Goal: Task Accomplishment & Management: Complete application form

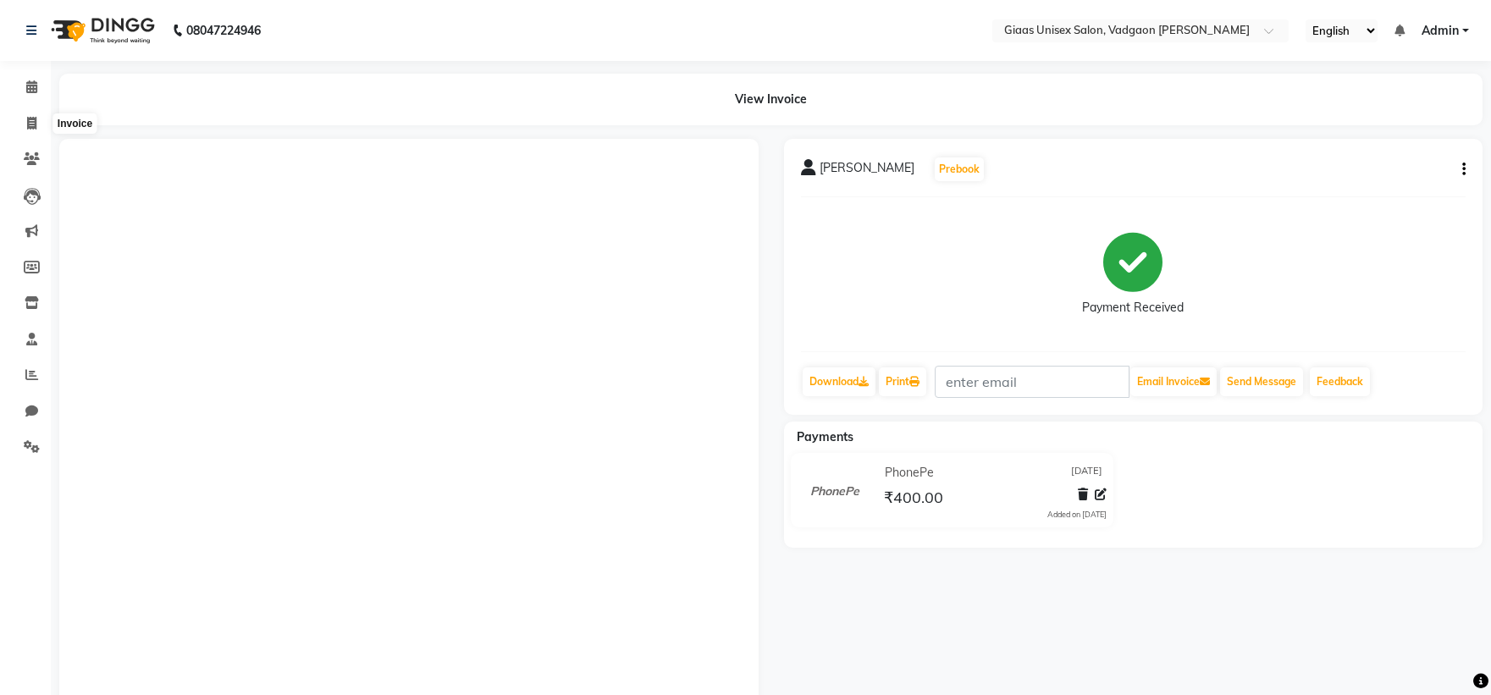
click at [27, 122] on icon at bounding box center [31, 123] width 9 height 13
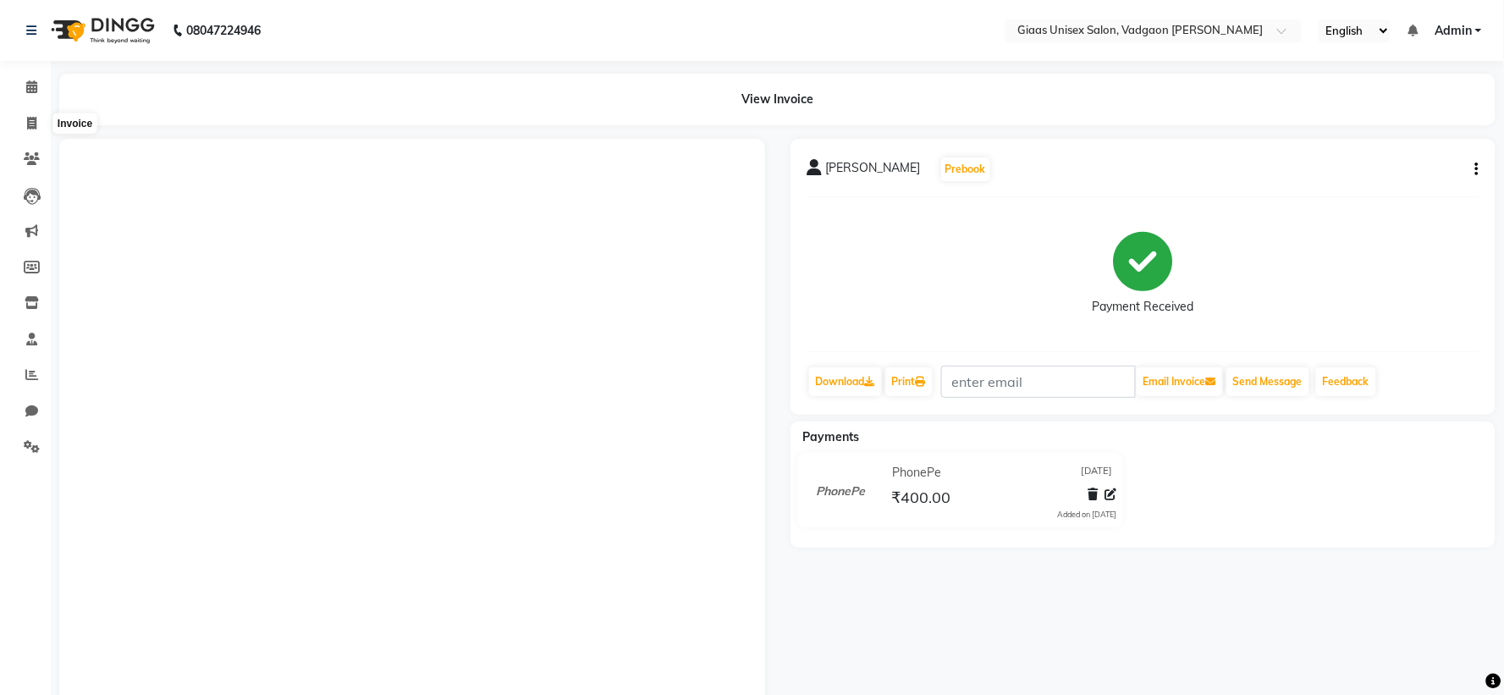
select select "8007"
select select "service"
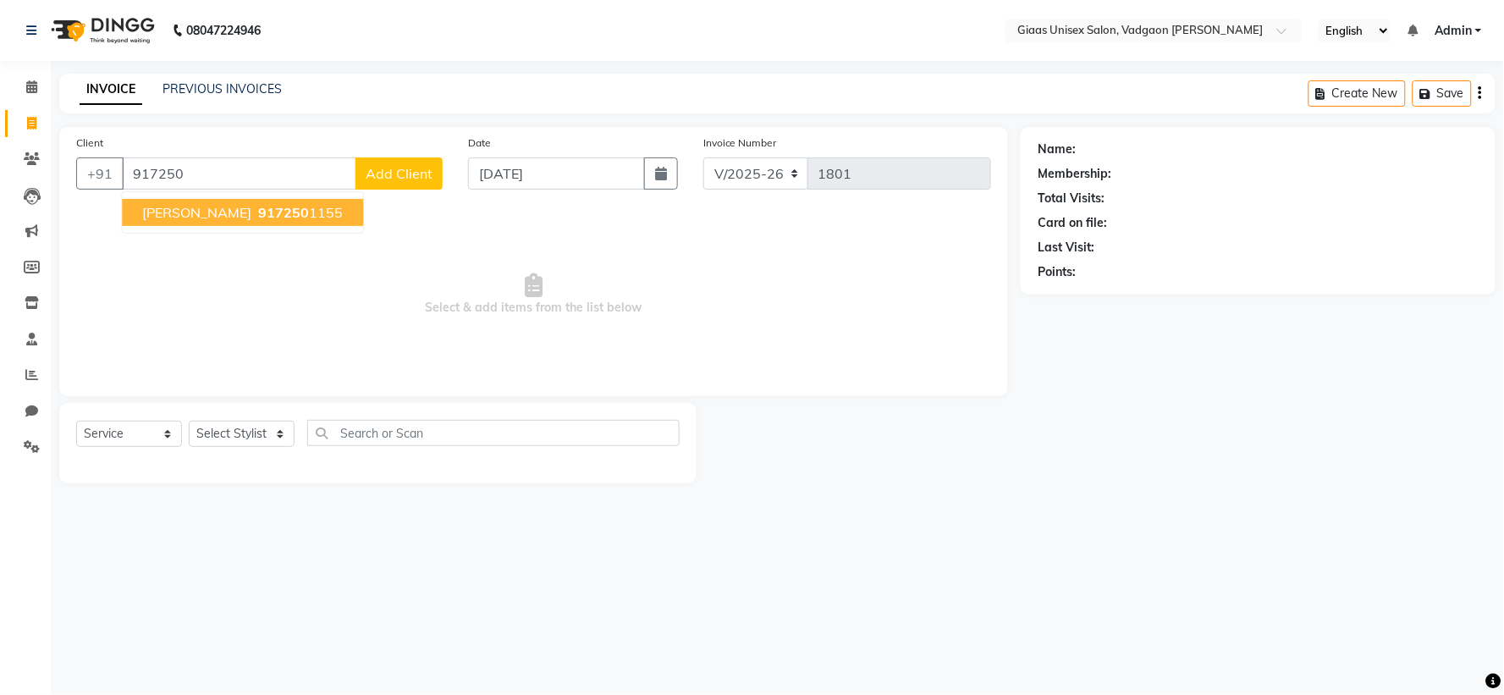
click at [258, 207] on span "917250" at bounding box center [283, 212] width 51 height 17
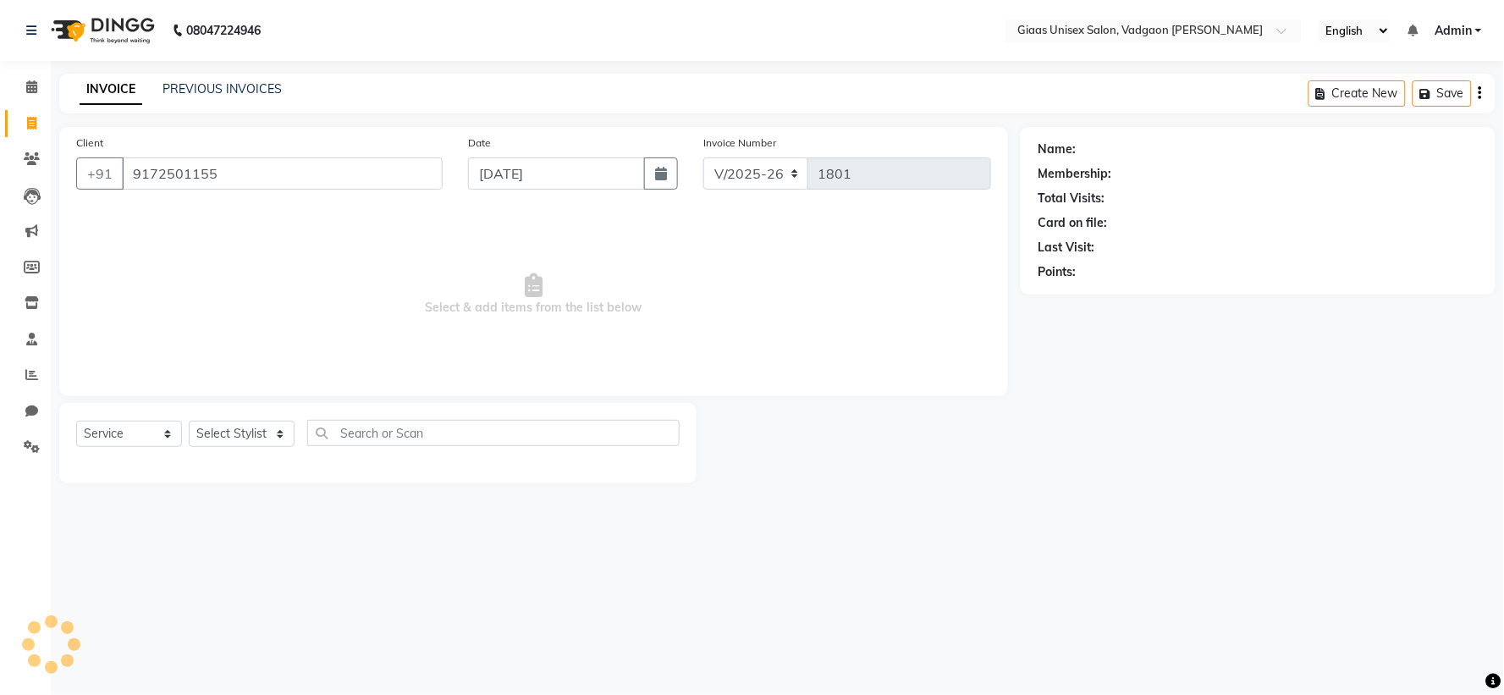
type input "9172501155"
click at [269, 430] on select "Select Stylist [PERSON_NAME] [PERSON_NAME] [PERSON_NAME] [PERSON_NAME] [PERSON_…" at bounding box center [242, 434] width 106 height 26
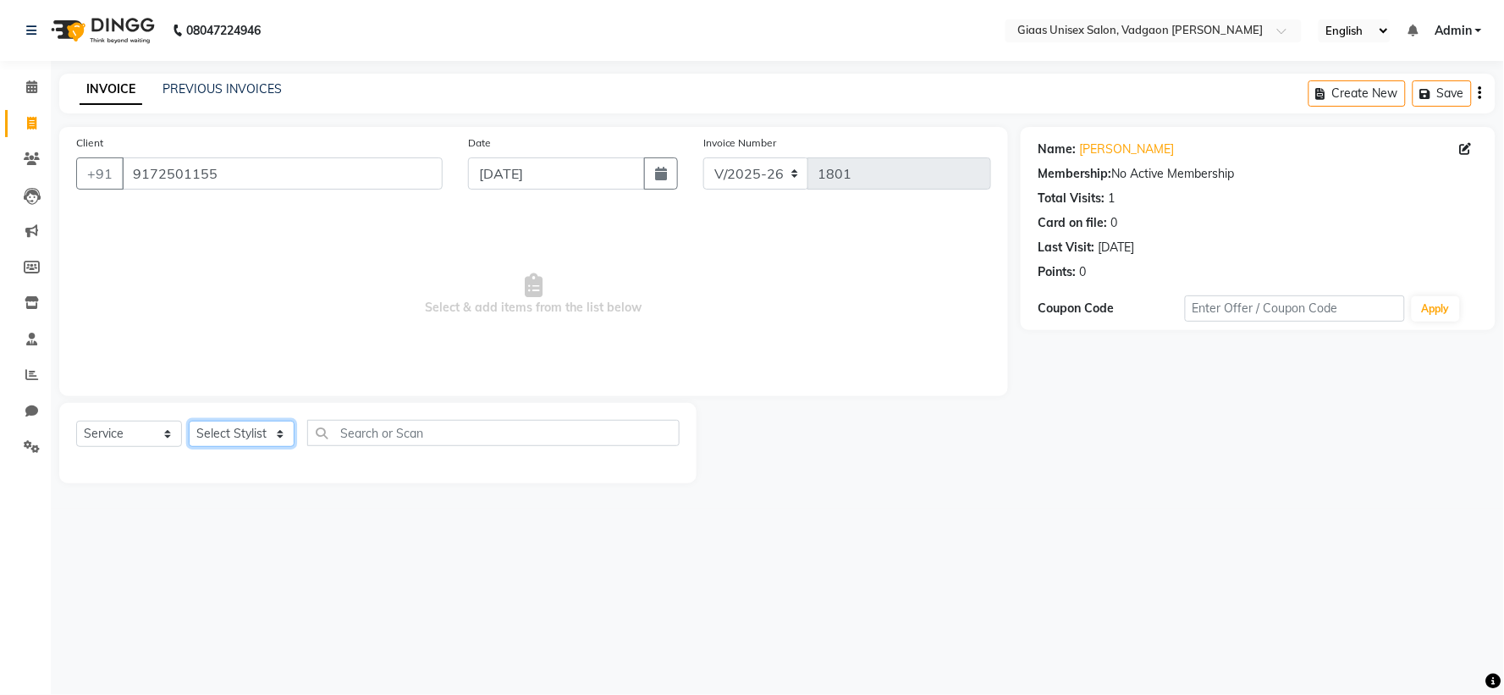
select select "72893"
click at [189, 422] on select "Select Stylist [PERSON_NAME] [PERSON_NAME] [PERSON_NAME] [PERSON_NAME] [PERSON_…" at bounding box center [242, 434] width 106 height 26
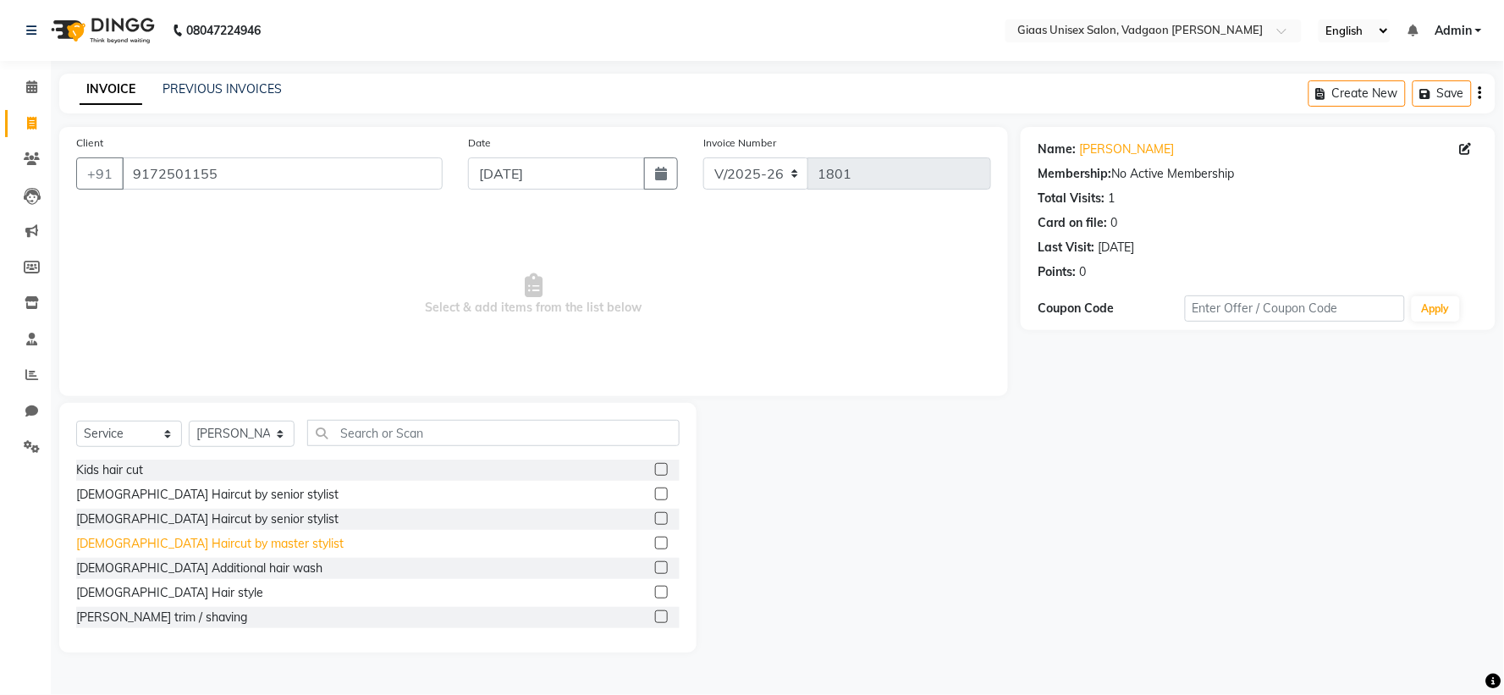
click at [229, 550] on div "[DEMOGRAPHIC_DATA] Haircut by master stylist" at bounding box center [210, 544] width 268 height 18
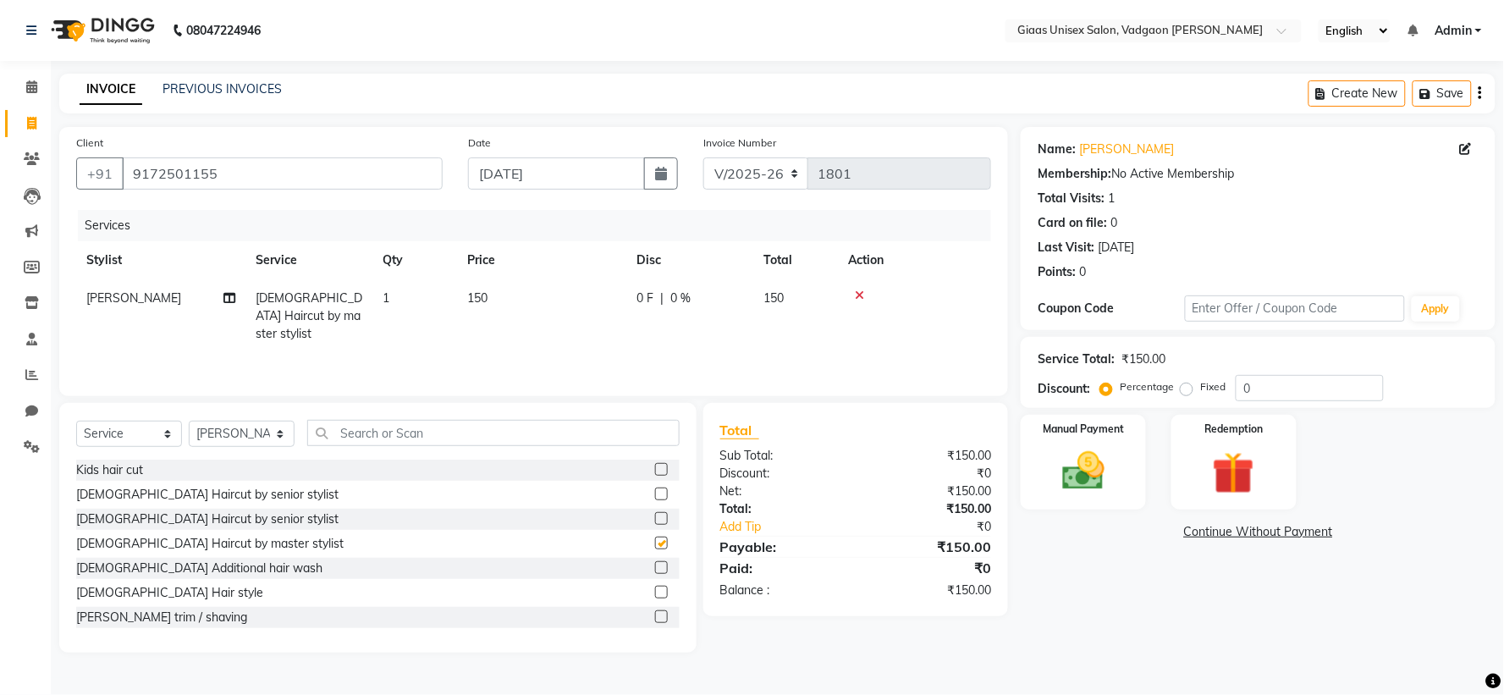
checkbox input "false"
click at [174, 621] on div "[PERSON_NAME] trim / shaving" at bounding box center [161, 618] width 171 height 18
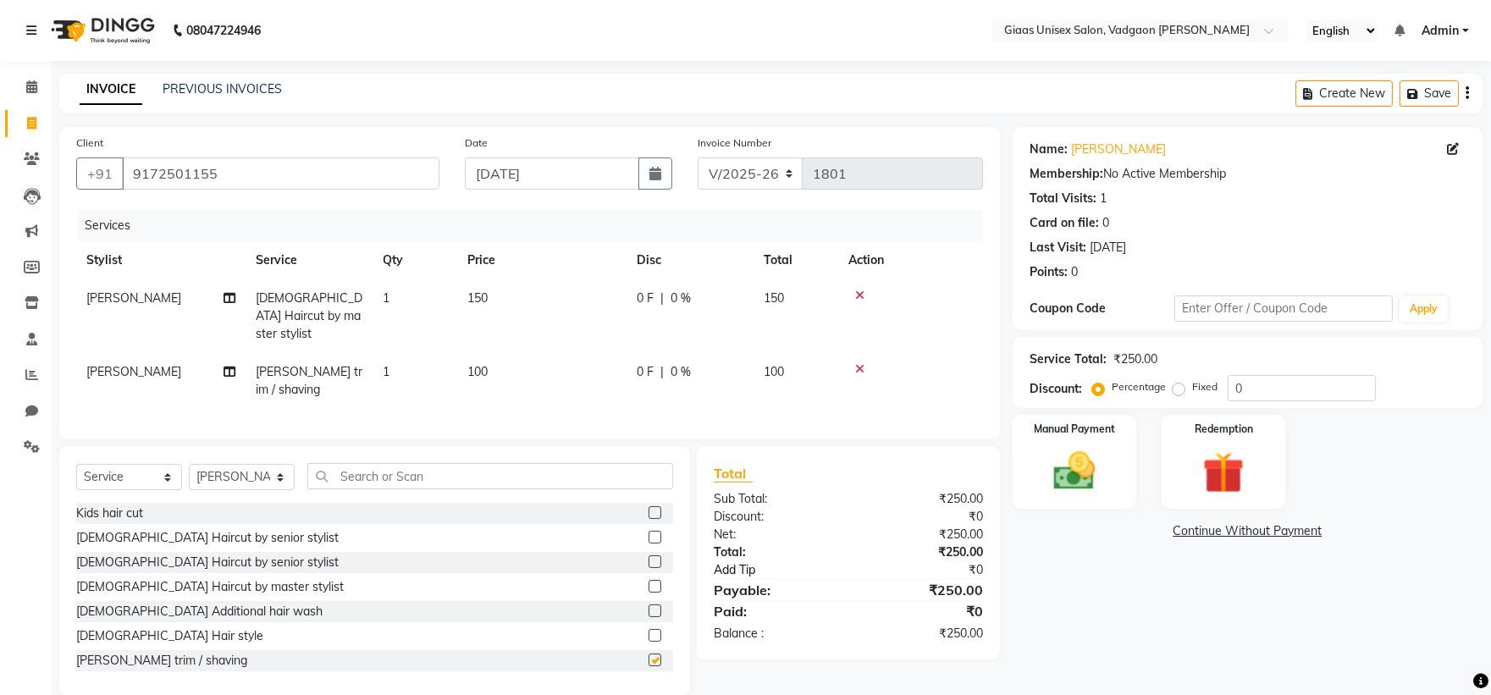
checkbox input "false"
click at [1063, 486] on img at bounding box center [1074, 471] width 70 height 50
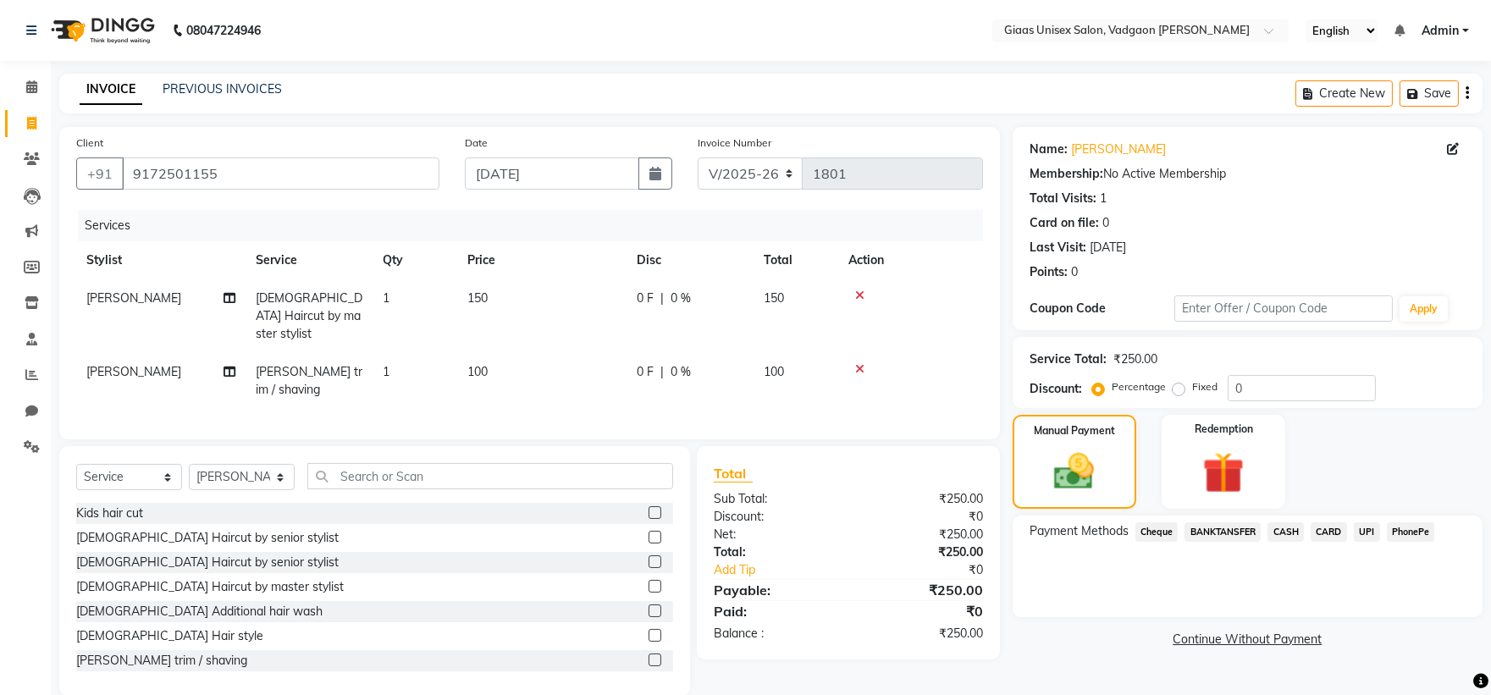
click at [1399, 531] on span "PhonePe" at bounding box center [1411, 531] width 48 height 19
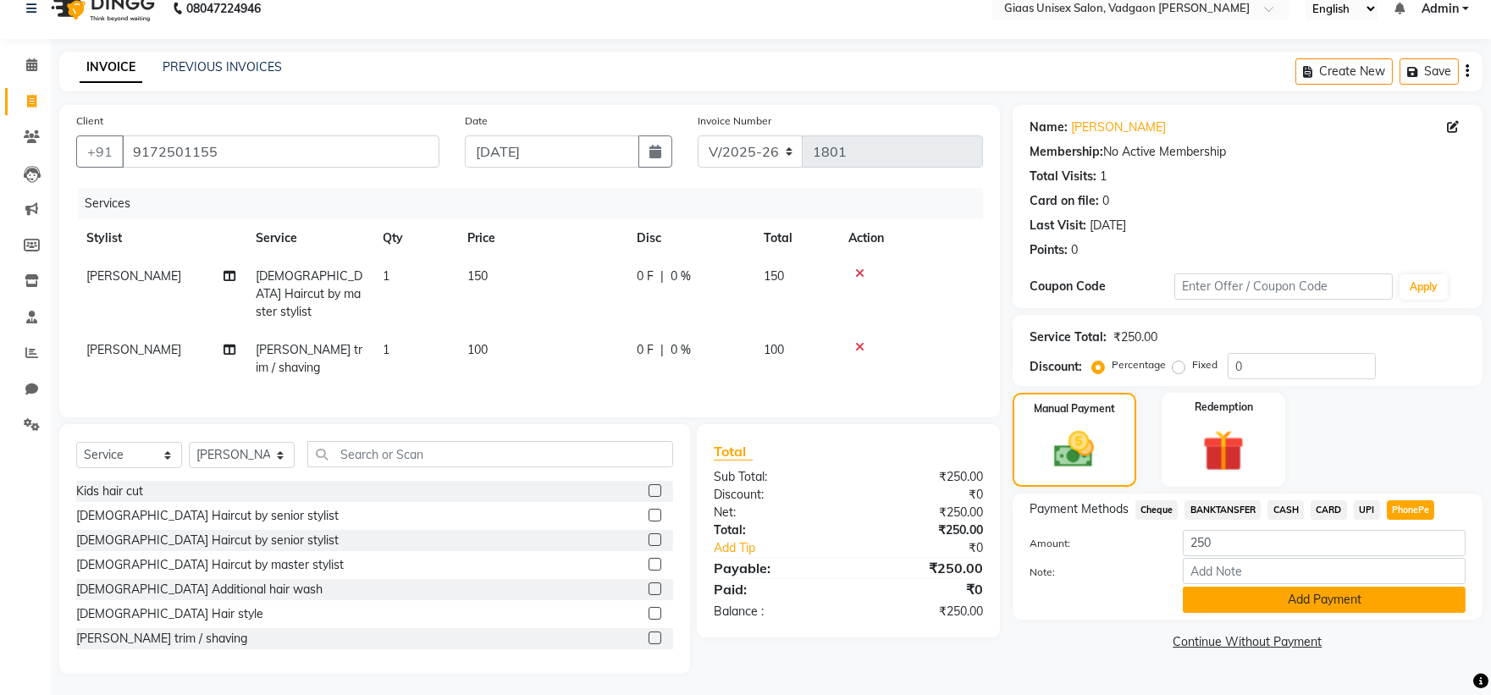
click at [1272, 608] on button "Add Payment" at bounding box center [1324, 600] width 283 height 26
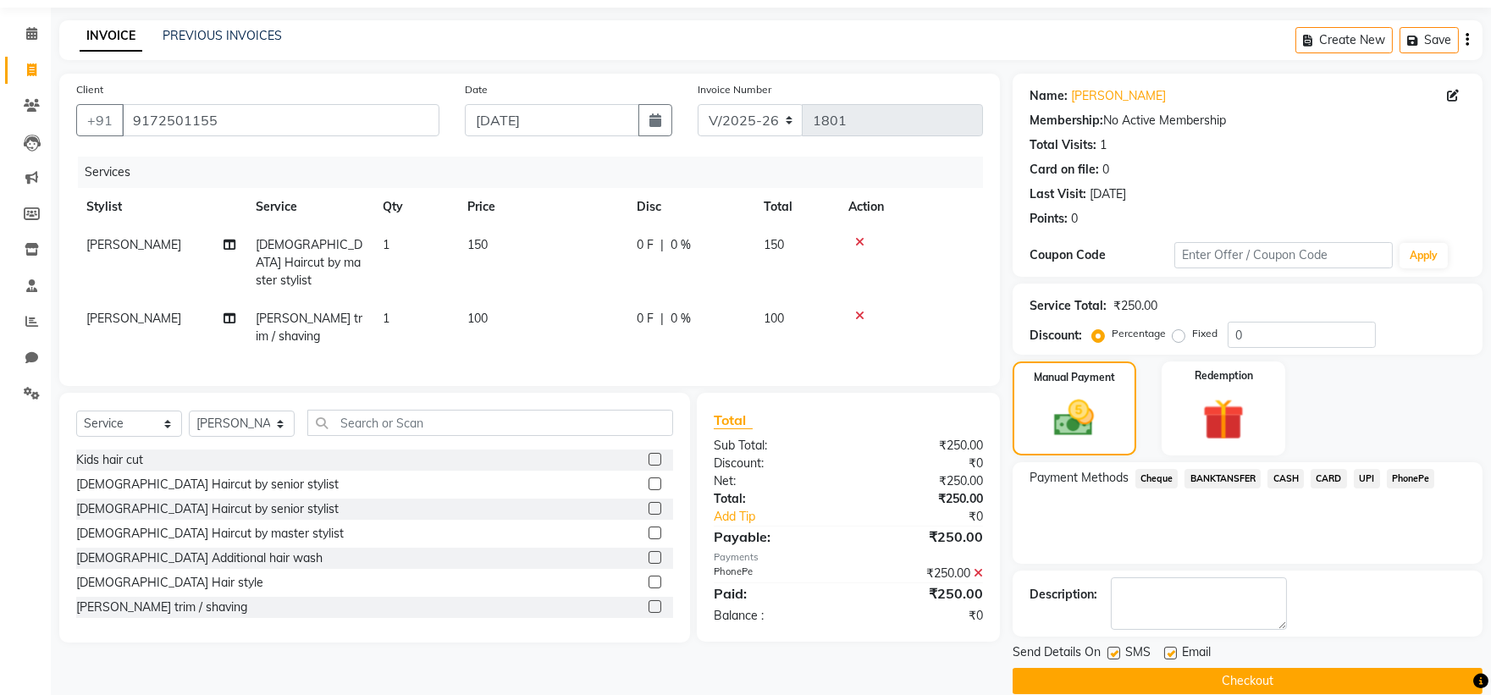
scroll to position [78, 0]
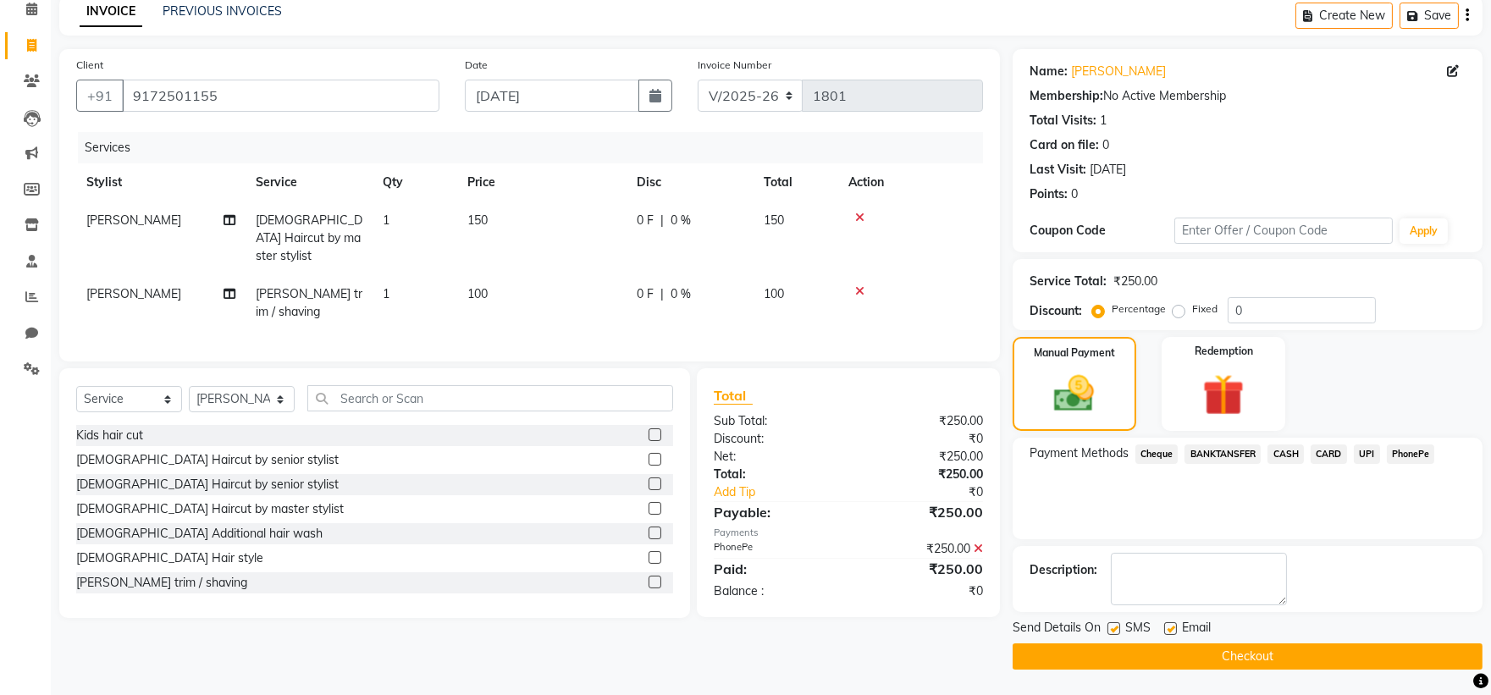
click at [1147, 652] on button "Checkout" at bounding box center [1248, 656] width 470 height 26
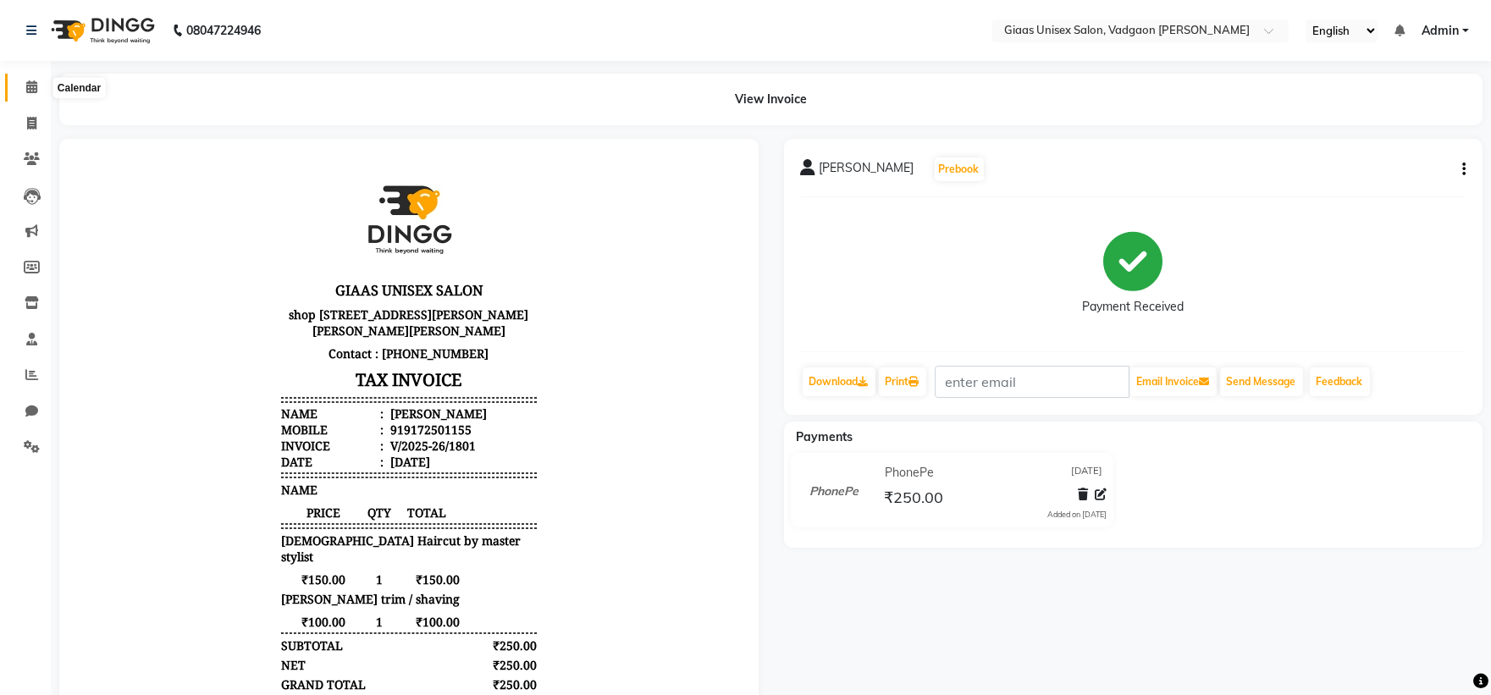
click at [26, 82] on icon at bounding box center [31, 86] width 11 height 13
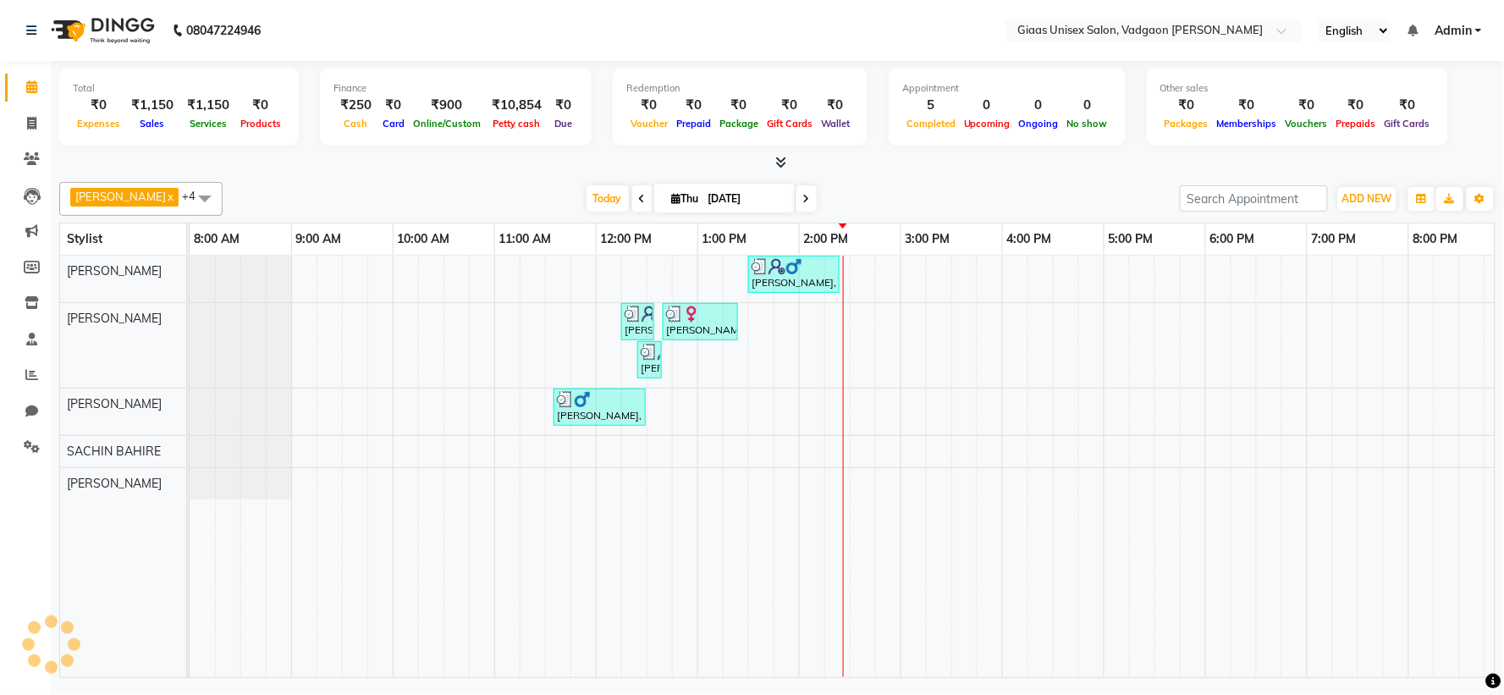
click at [770, 161] on span at bounding box center [778, 163] width 18 height 18
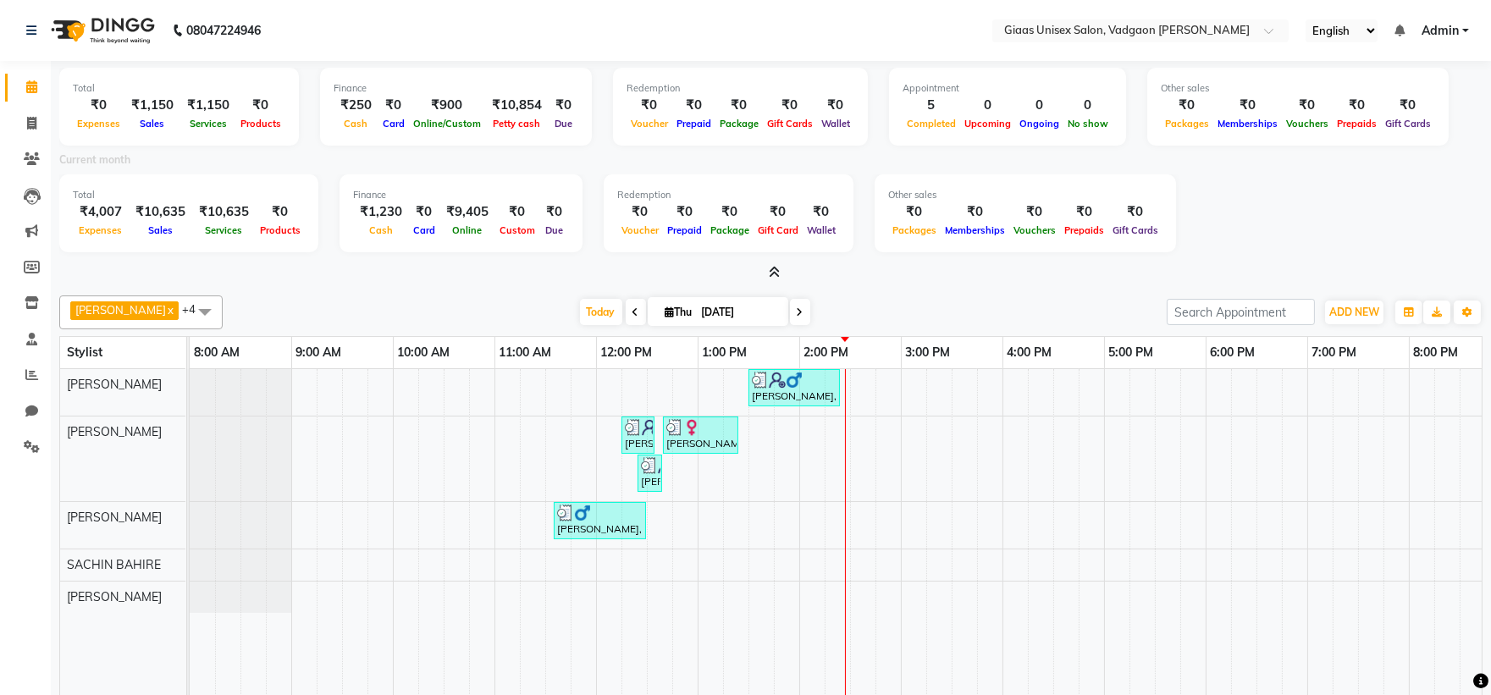
click at [577, 108] on div "Finance ₹250 Cash ₹0 Card ₹900 Online/Custom ₹10,854 [PERSON_NAME] cash ₹0 Due" at bounding box center [456, 107] width 272 height 78
click at [31, 123] on icon at bounding box center [31, 123] width 9 height 13
select select "service"
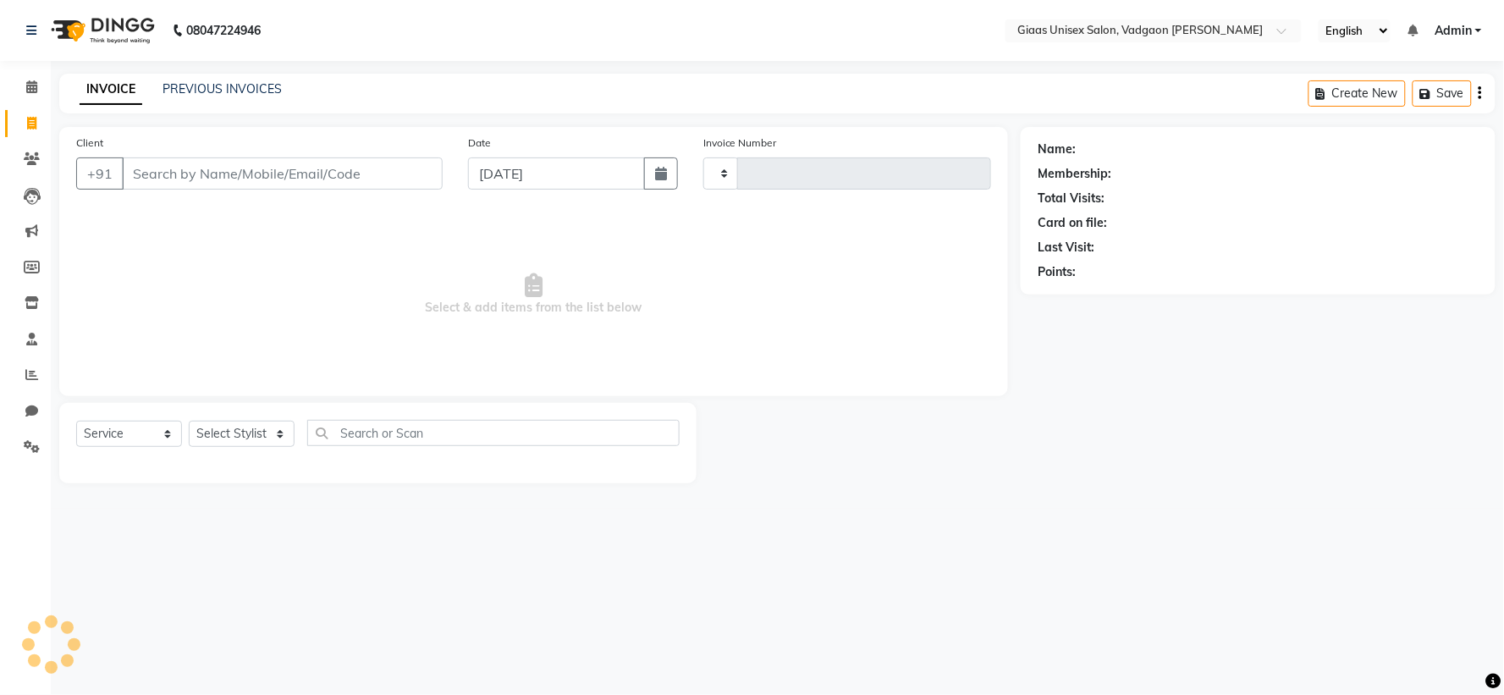
type input "1802"
select select "8007"
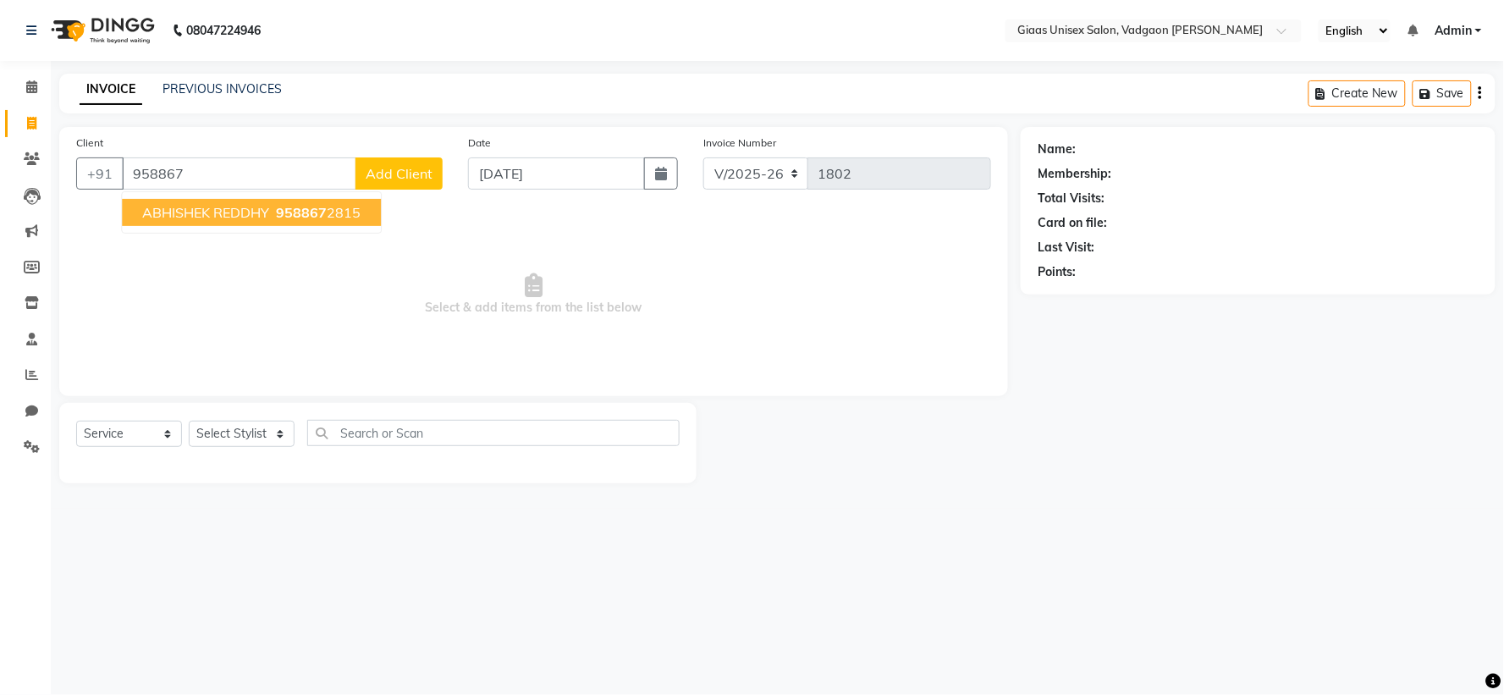
click at [255, 207] on span "ABHISHEK REDDHY" at bounding box center [205, 212] width 127 height 17
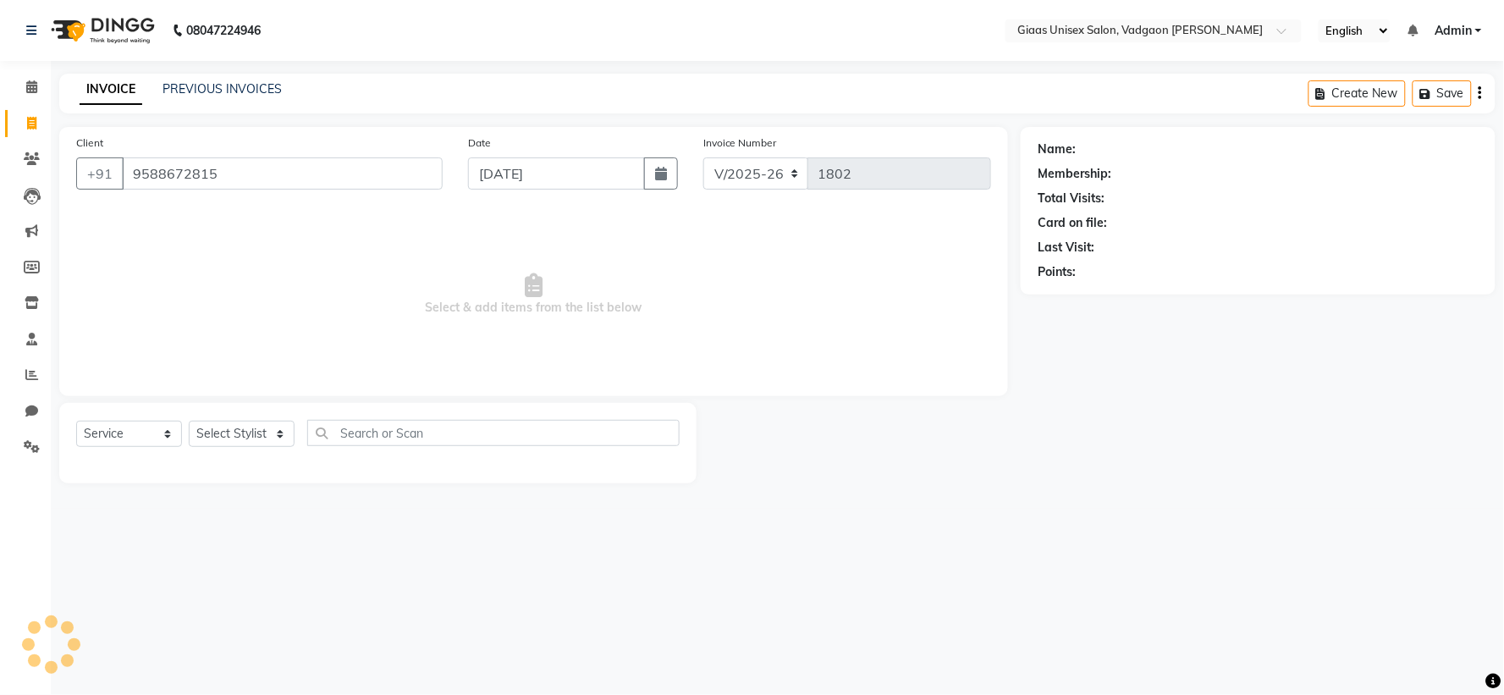
type input "9588672815"
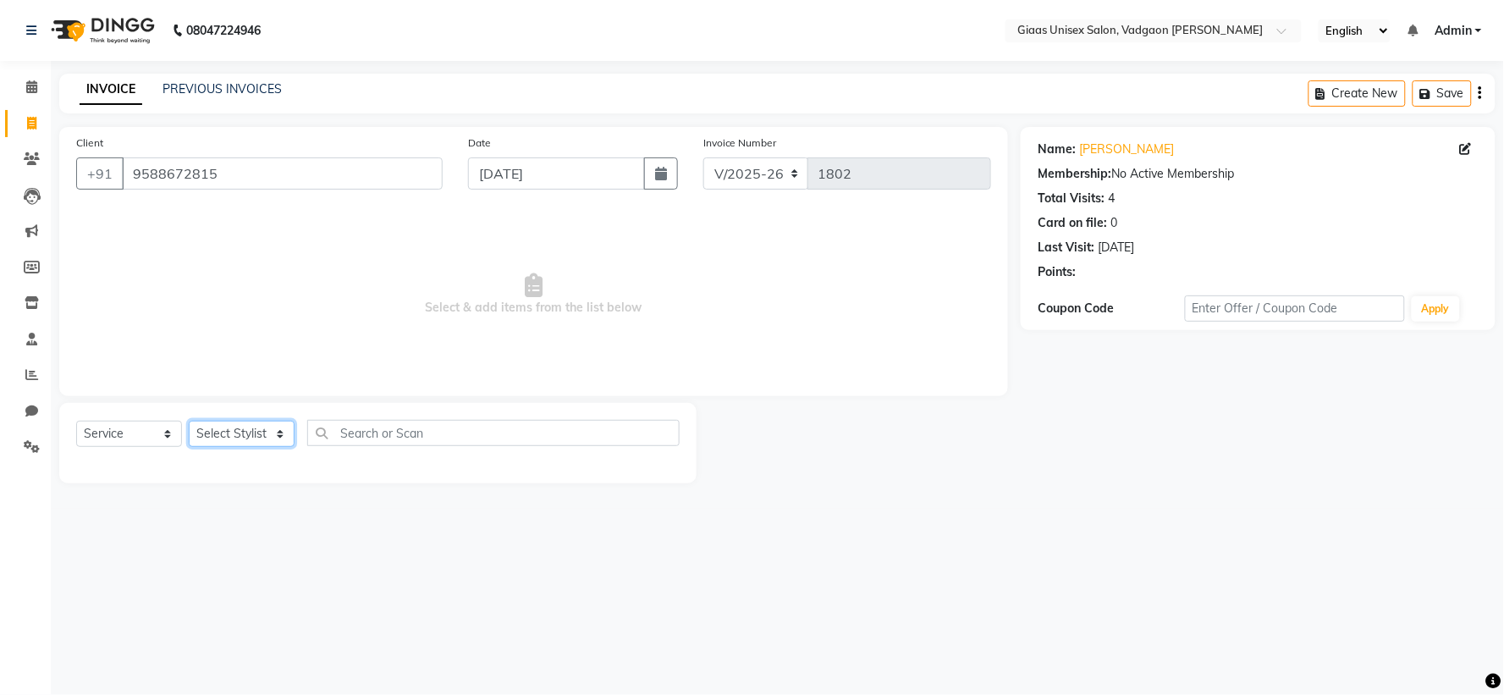
drag, startPoint x: 279, startPoint y: 436, endPoint x: 279, endPoint y: 446, distance: 10.2
click at [279, 436] on select "Select Stylist [PERSON_NAME] [PERSON_NAME] [PERSON_NAME] [PERSON_NAME] [PERSON_…" at bounding box center [242, 434] width 106 height 26
select select "72893"
click at [189, 422] on select "Select Stylist [PERSON_NAME] [PERSON_NAME] [PERSON_NAME] [PERSON_NAME] [PERSON_…" at bounding box center [242, 434] width 106 height 26
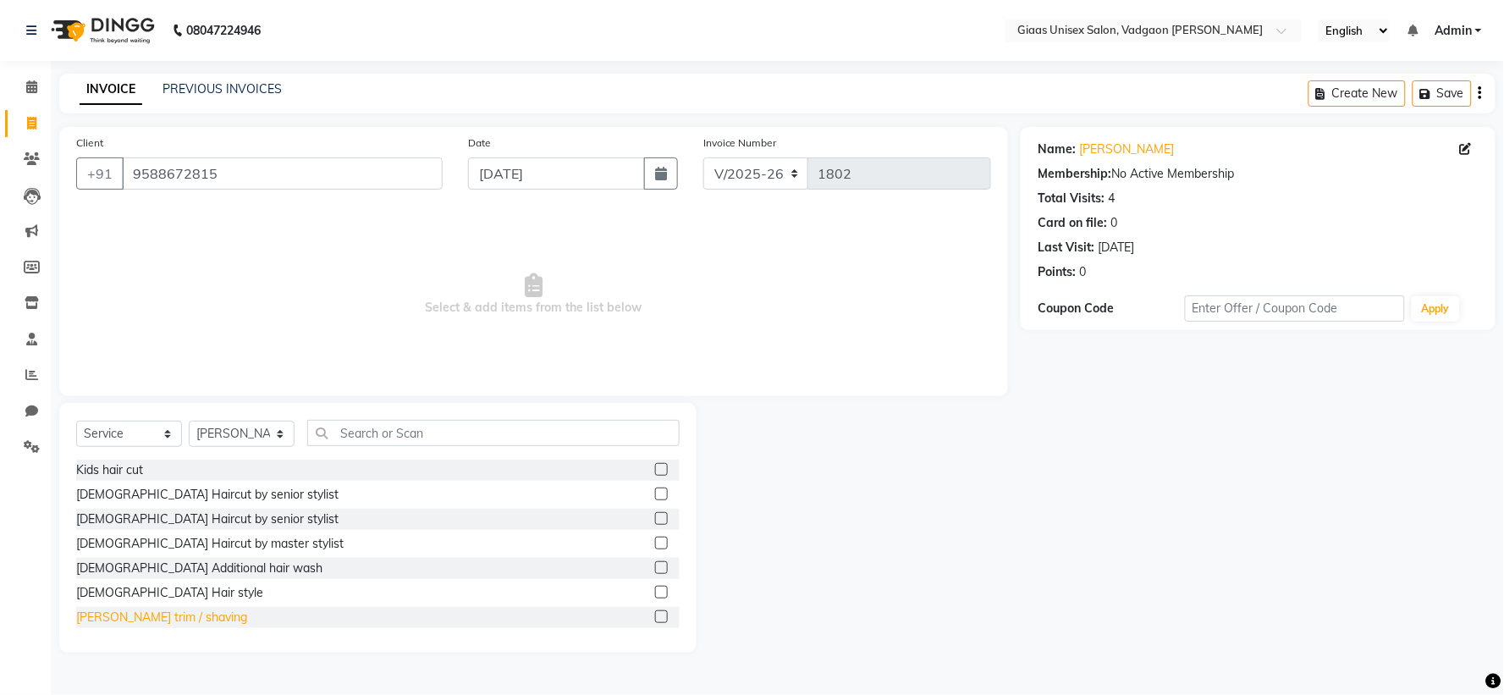
click at [159, 615] on div "[PERSON_NAME] trim / shaving" at bounding box center [161, 618] width 171 height 18
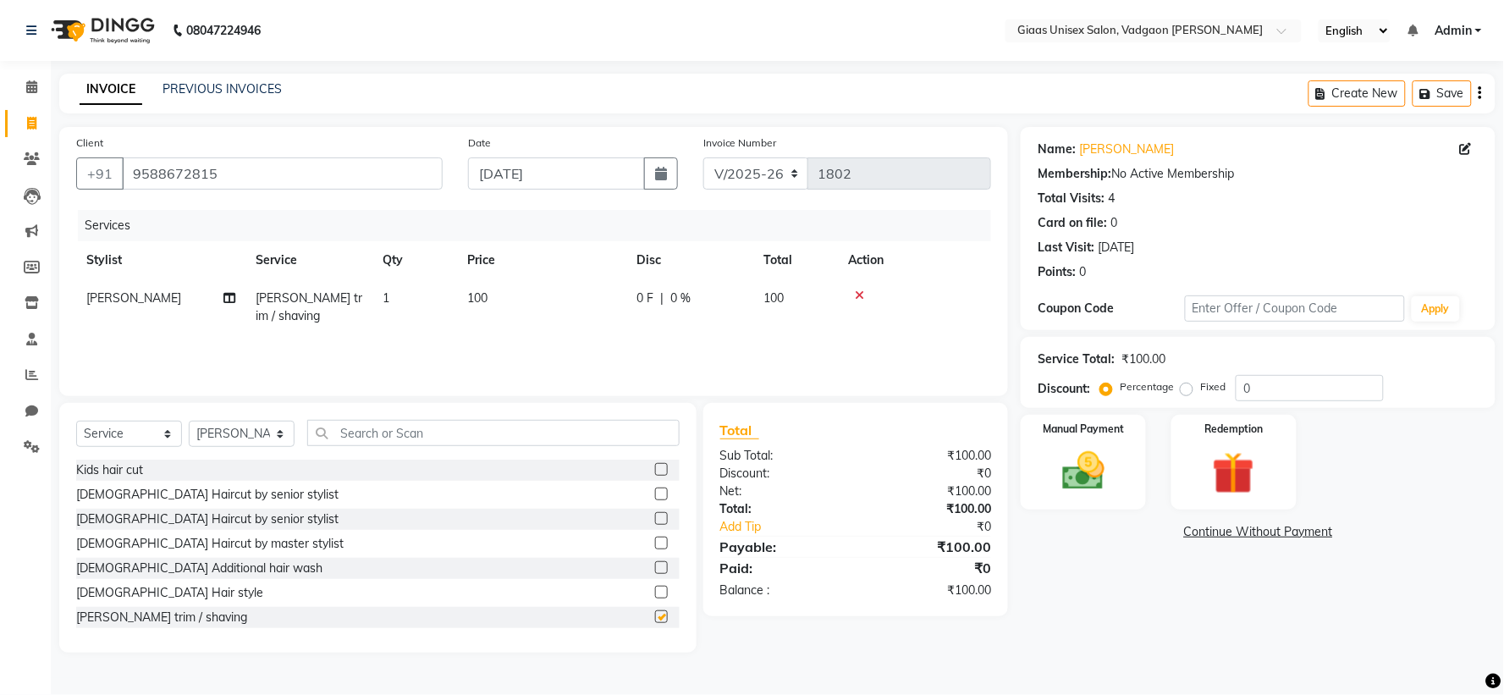
checkbox input "false"
click at [1092, 470] on img at bounding box center [1083, 471] width 71 height 51
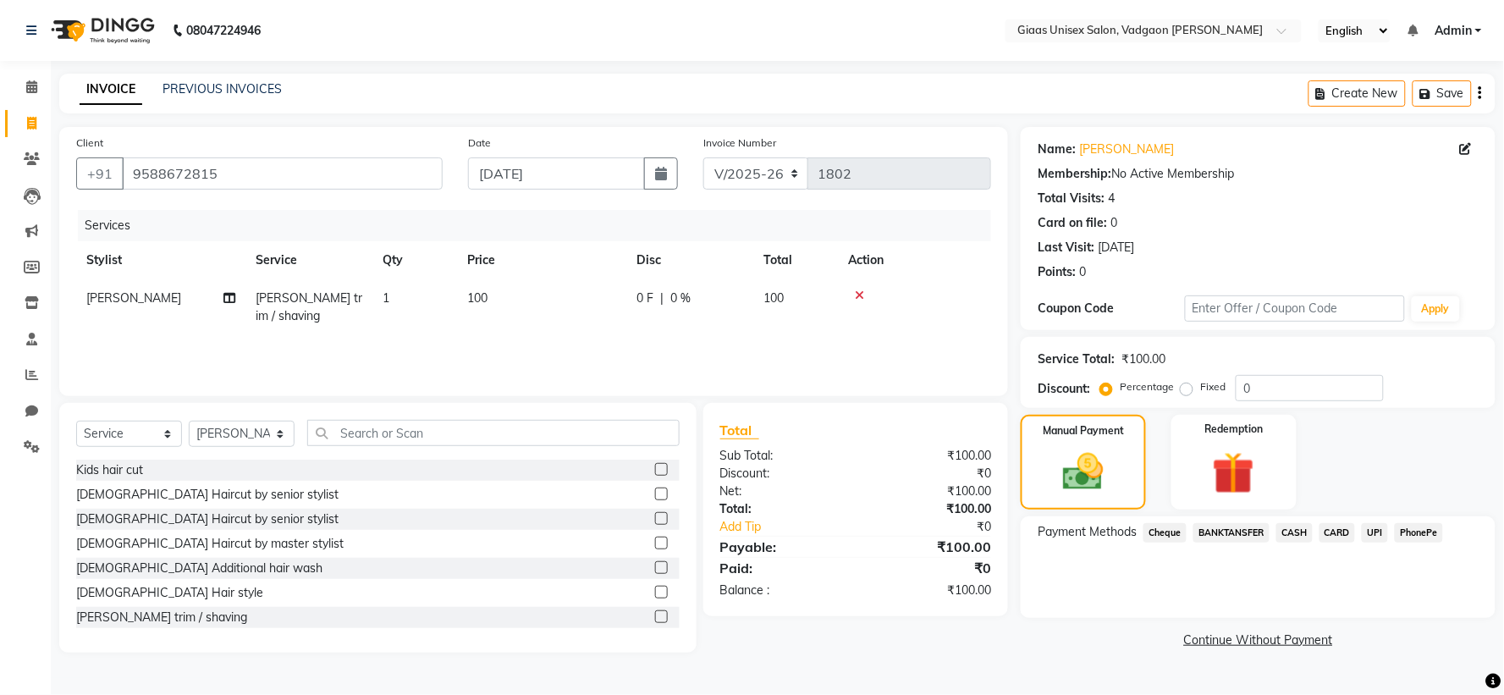
click at [1421, 530] on span "PhonePe" at bounding box center [1419, 532] width 48 height 19
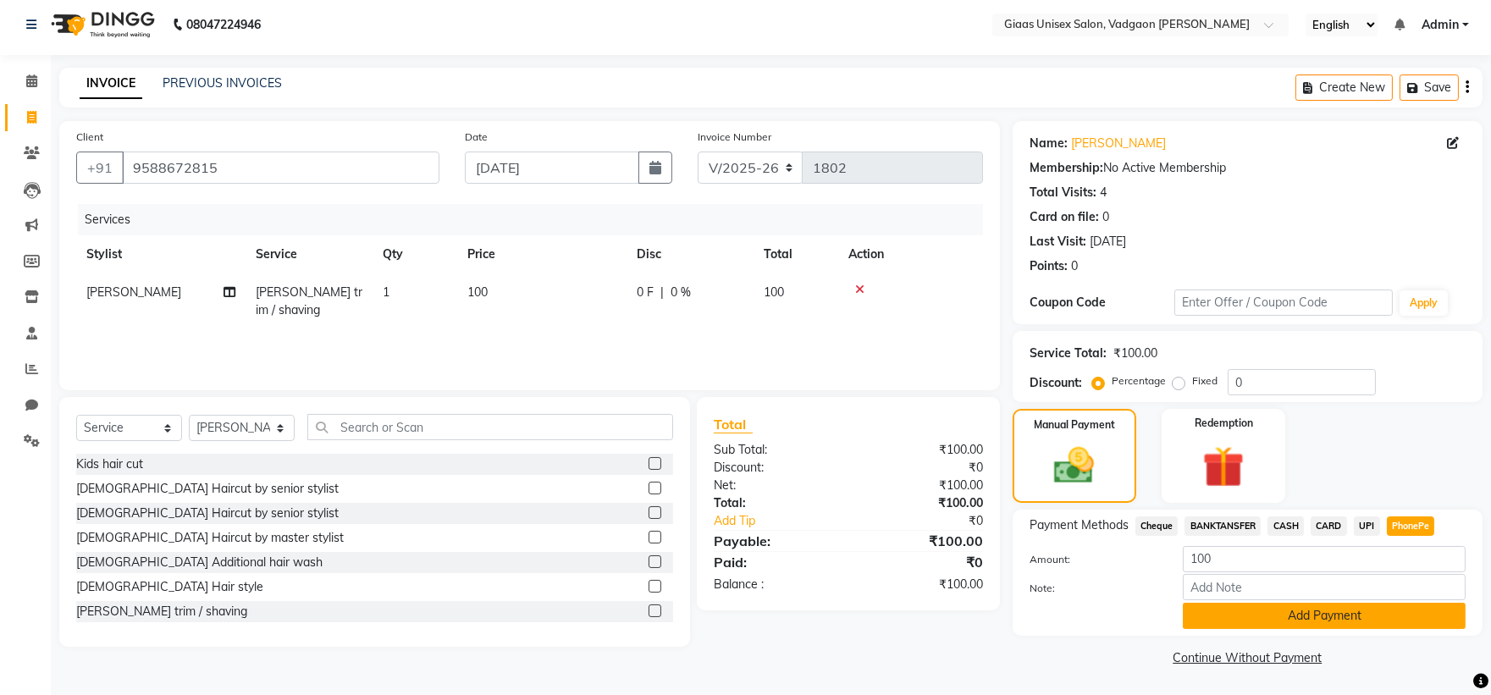
click at [1230, 612] on button "Add Payment" at bounding box center [1324, 616] width 283 height 26
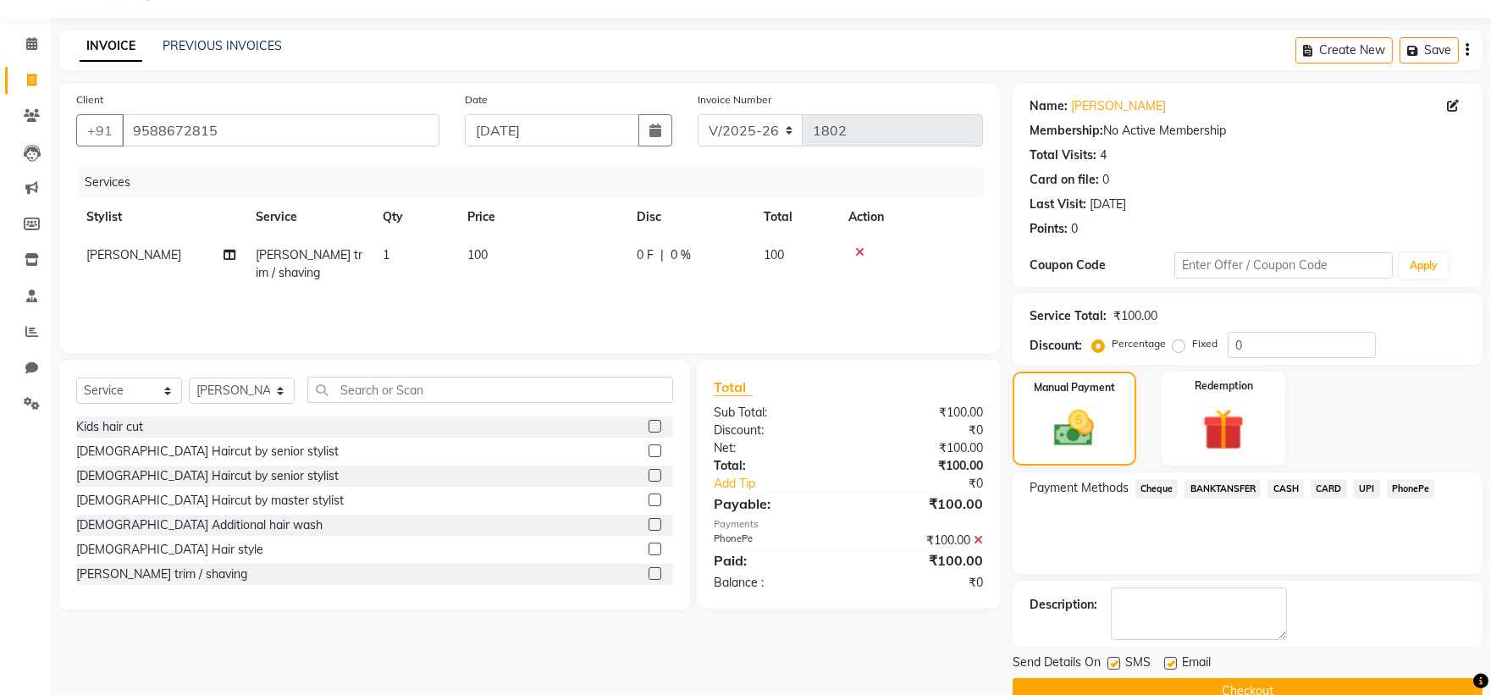
scroll to position [78, 0]
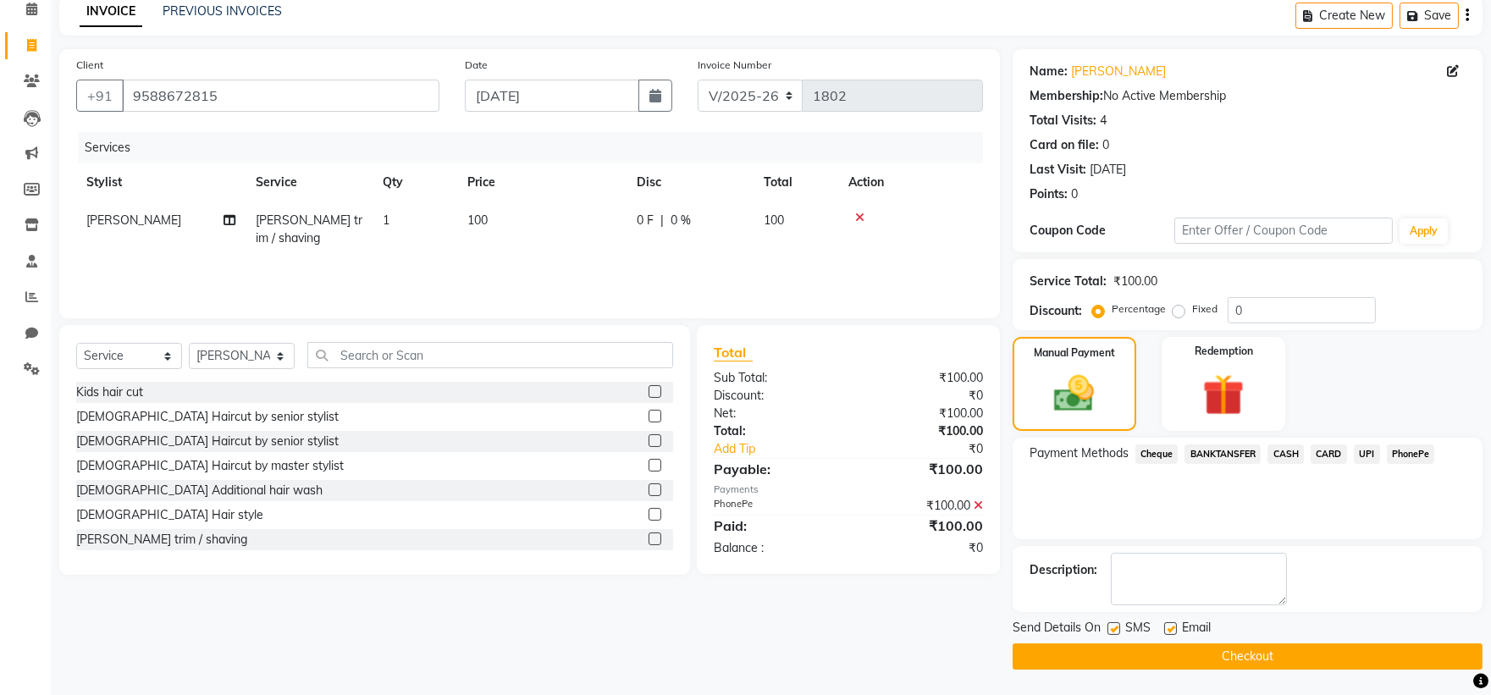
click at [1251, 646] on button "Checkout" at bounding box center [1248, 656] width 470 height 26
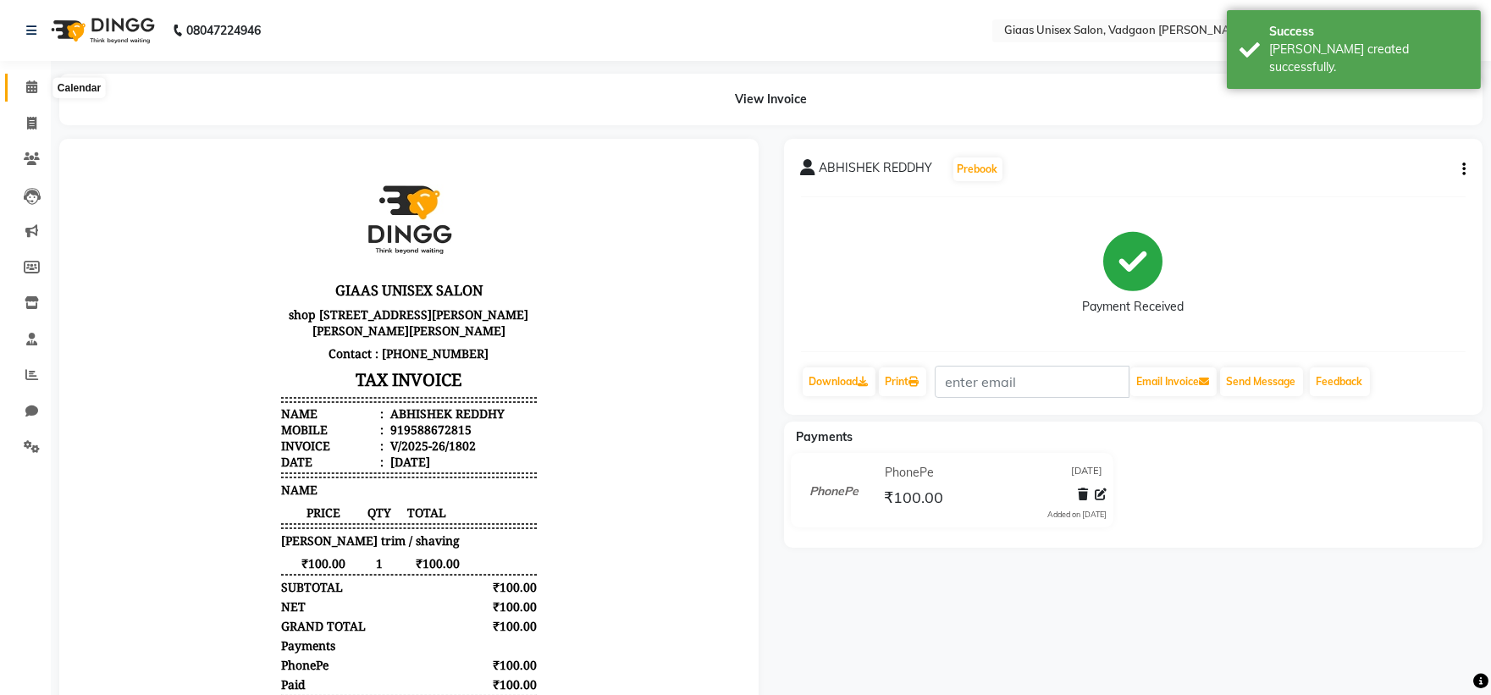
click at [28, 97] on span at bounding box center [32, 87] width 30 height 19
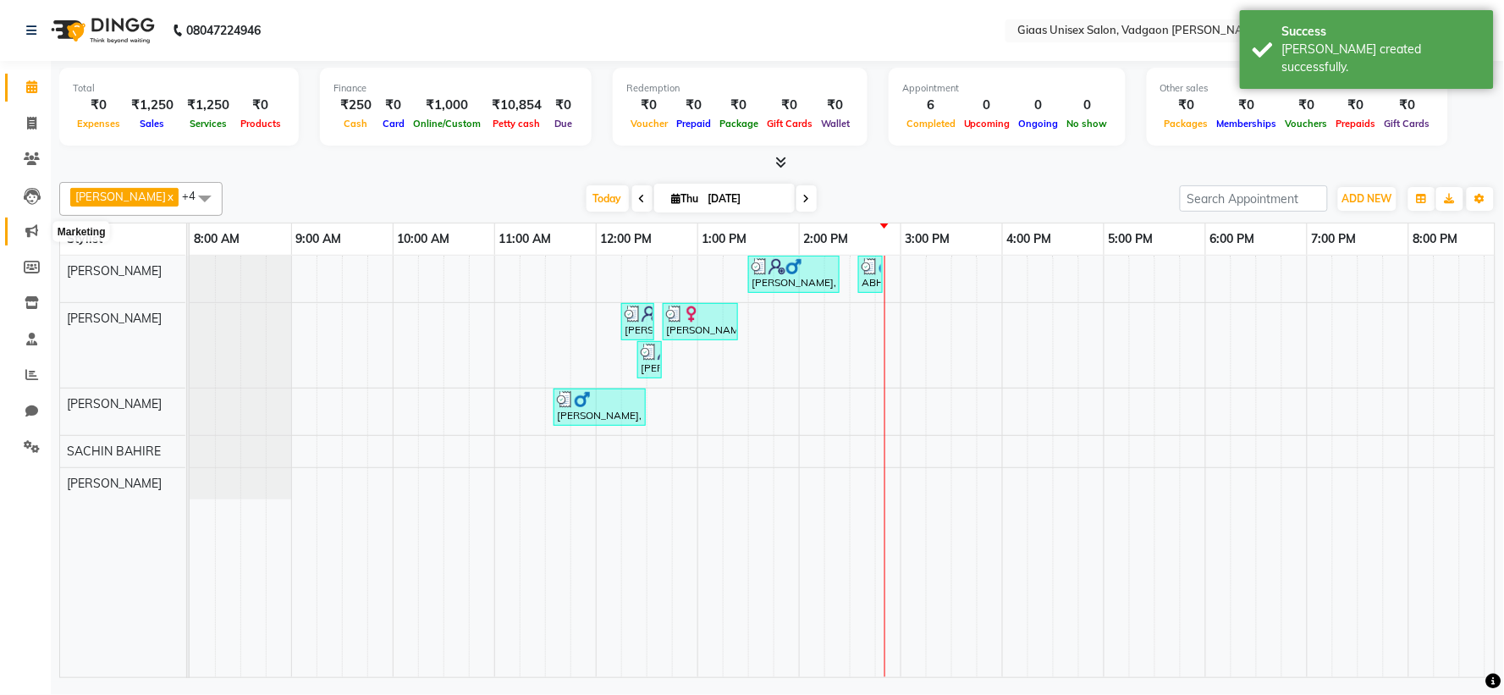
click at [25, 229] on icon at bounding box center [31, 230] width 13 height 13
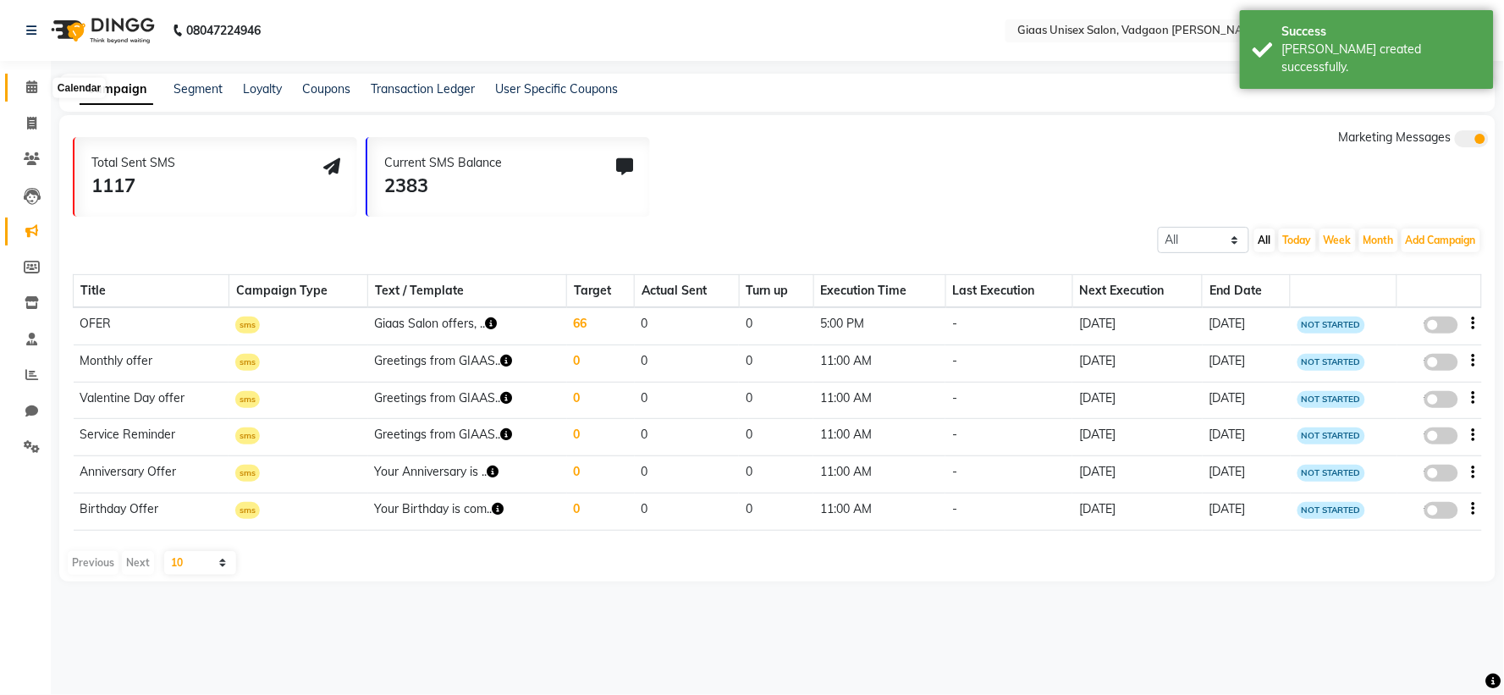
click at [31, 90] on icon at bounding box center [31, 86] width 11 height 13
